Goal: Information Seeking & Learning: Learn about a topic

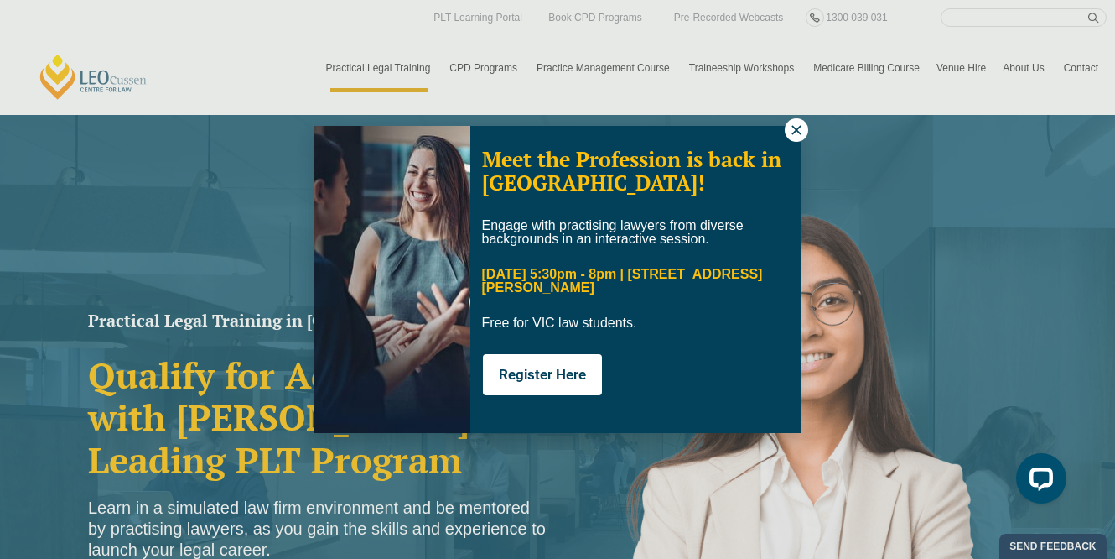
click at [1018, 67] on div "Meet the Profession is back in Melbourne! Engage with practising lawyers from d…" at bounding box center [557, 279] width 1115 height 559
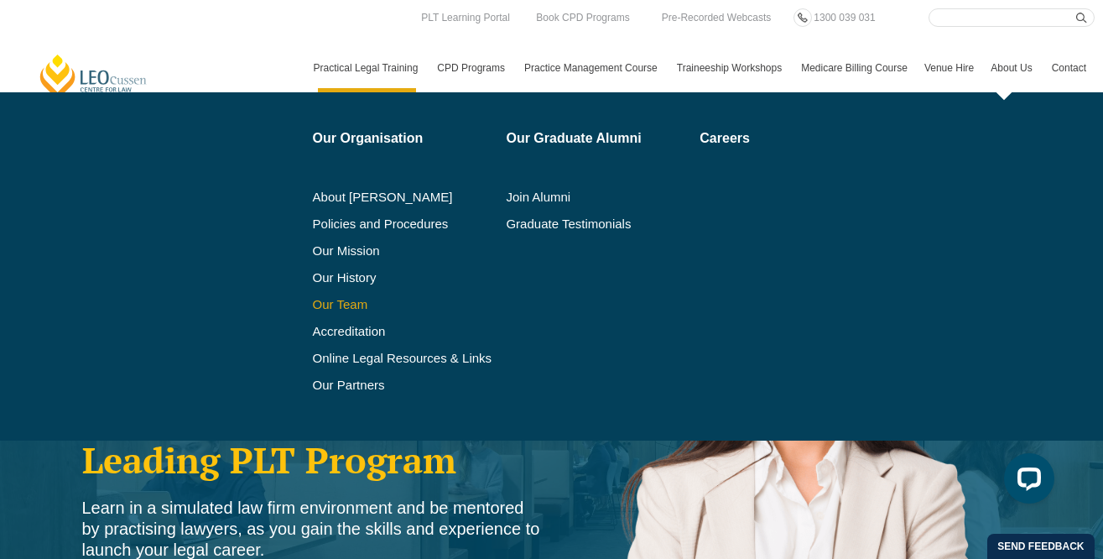
click at [343, 302] on link "Our Team" at bounding box center [404, 304] width 182 height 13
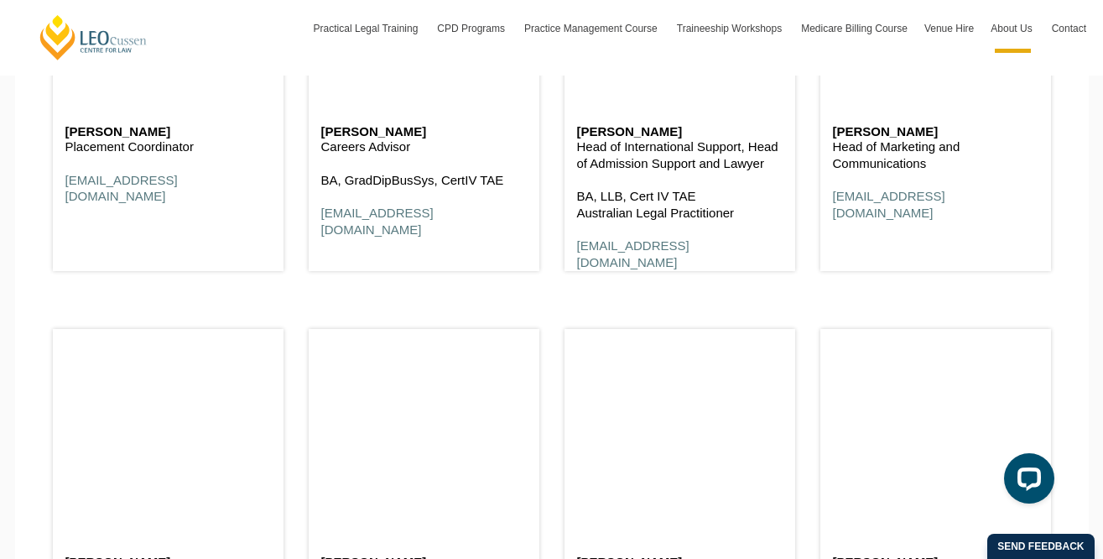
scroll to position [7045, 0]
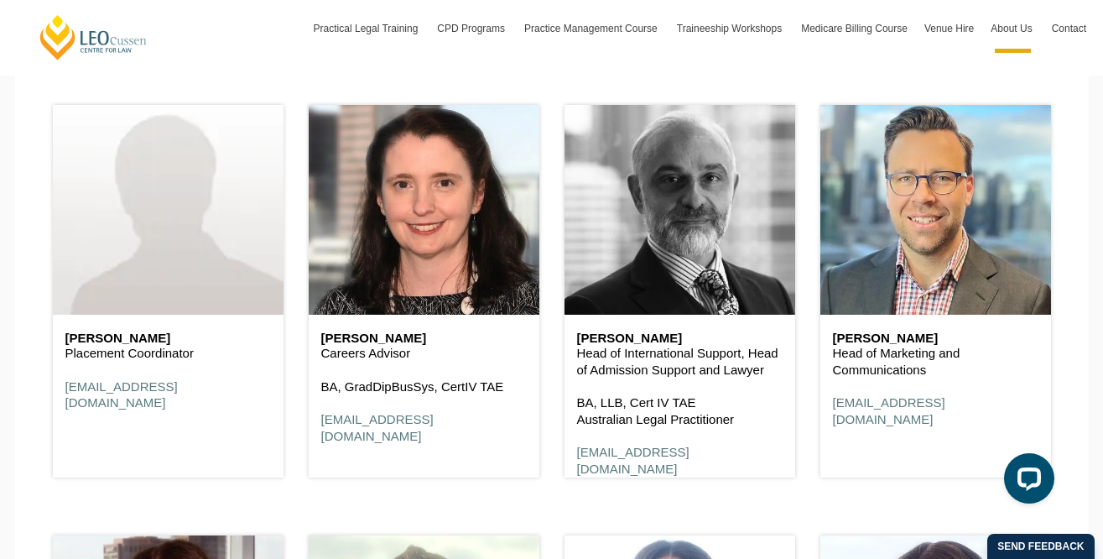
drag, startPoint x: 652, startPoint y: 219, endPoint x: 617, endPoint y: 190, distance: 45.2
click at [617, 190] on header at bounding box center [679, 210] width 231 height 210
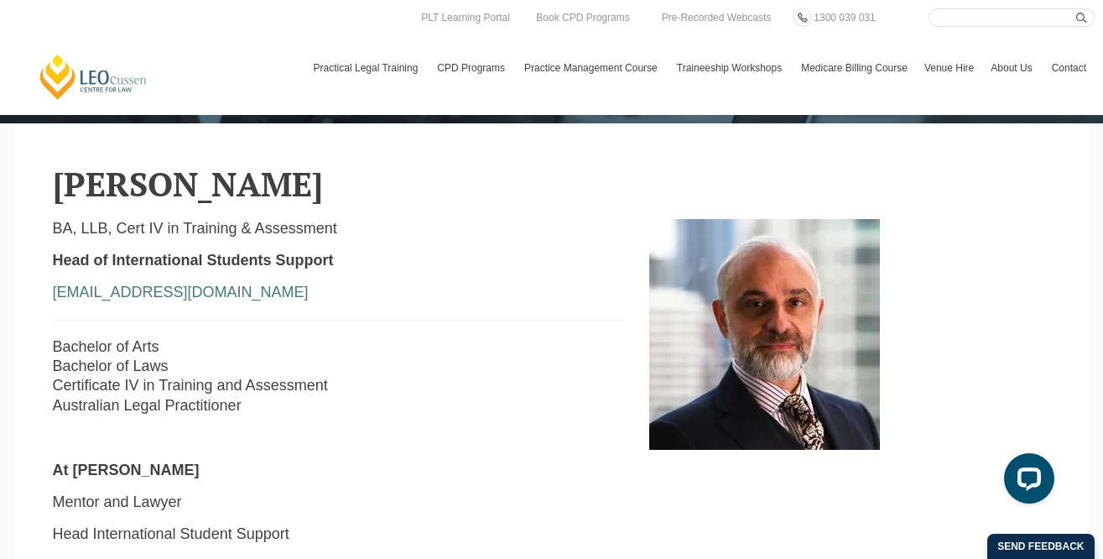
click at [85, 59] on link "[PERSON_NAME] Centre for Law" at bounding box center [94, 77] width 112 height 48
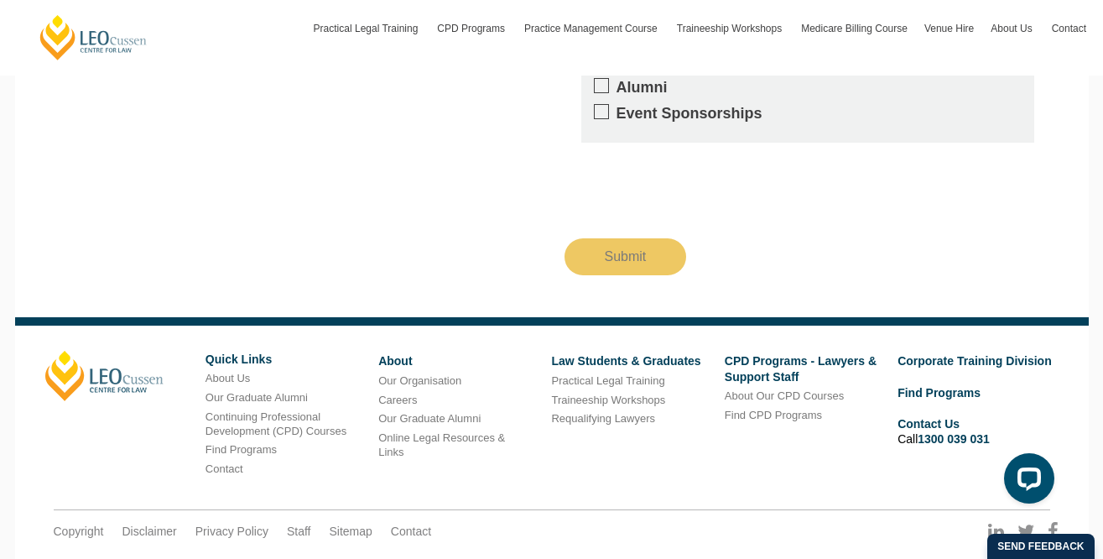
scroll to position [3166, 0]
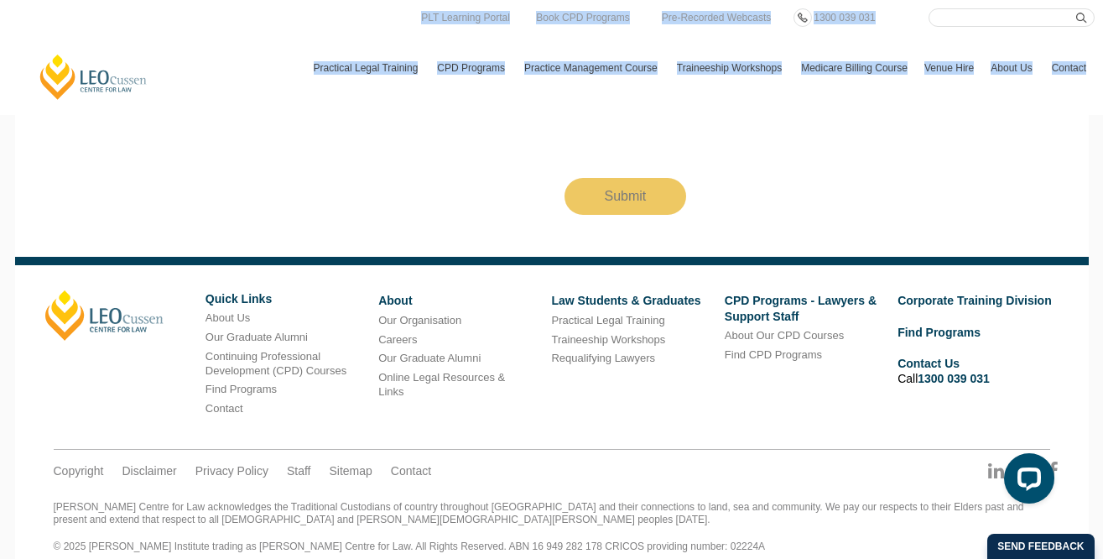
drag, startPoint x: 164, startPoint y: 44, endPoint x: 42, endPoint y: 65, distance: 124.2
click at [22, 54] on div "Leo Cussen Centre for Law Search here Practical Legal Training Our Practical Le…" at bounding box center [551, 50] width 1086 height 84
click at [64, 78] on link "[PERSON_NAME] Centre for Law" at bounding box center [94, 77] width 112 height 48
